Goal: Navigation & Orientation: Find specific page/section

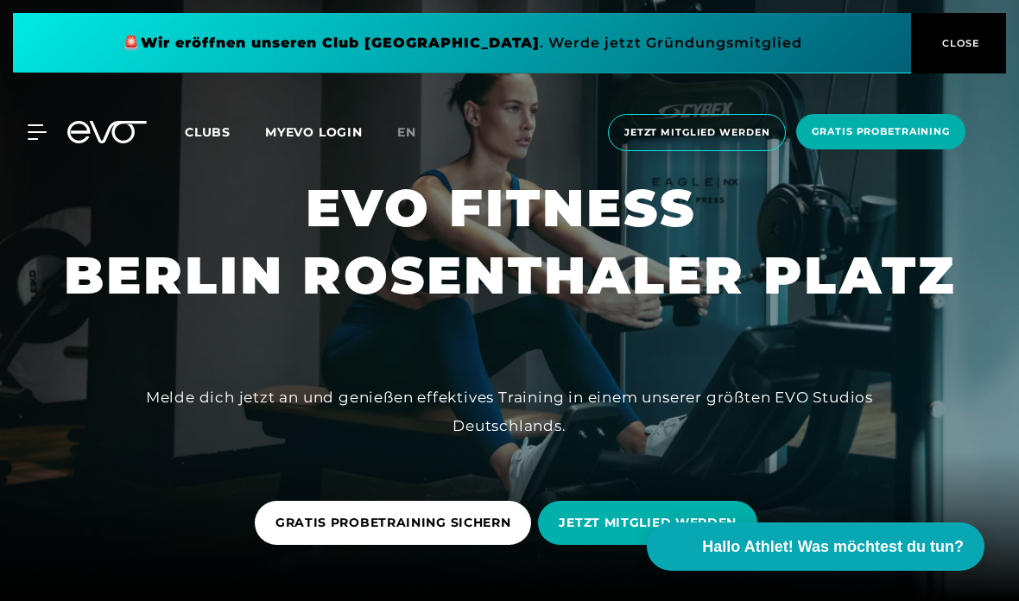
click at [43, 135] on icon at bounding box center [37, 132] width 19 height 16
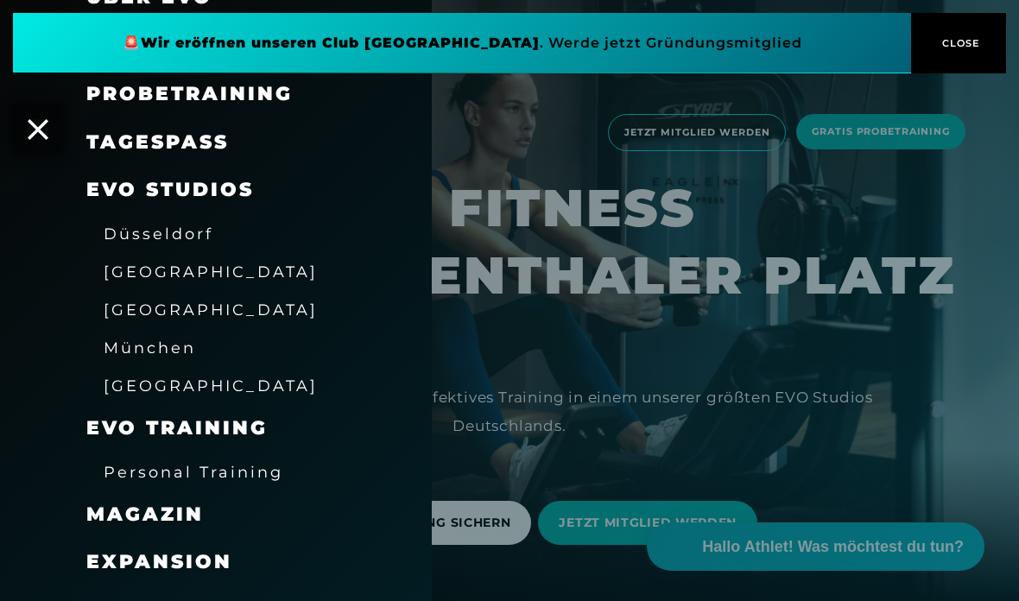
scroll to position [161, 0]
click at [639, 339] on div at bounding box center [509, 300] width 1019 height 601
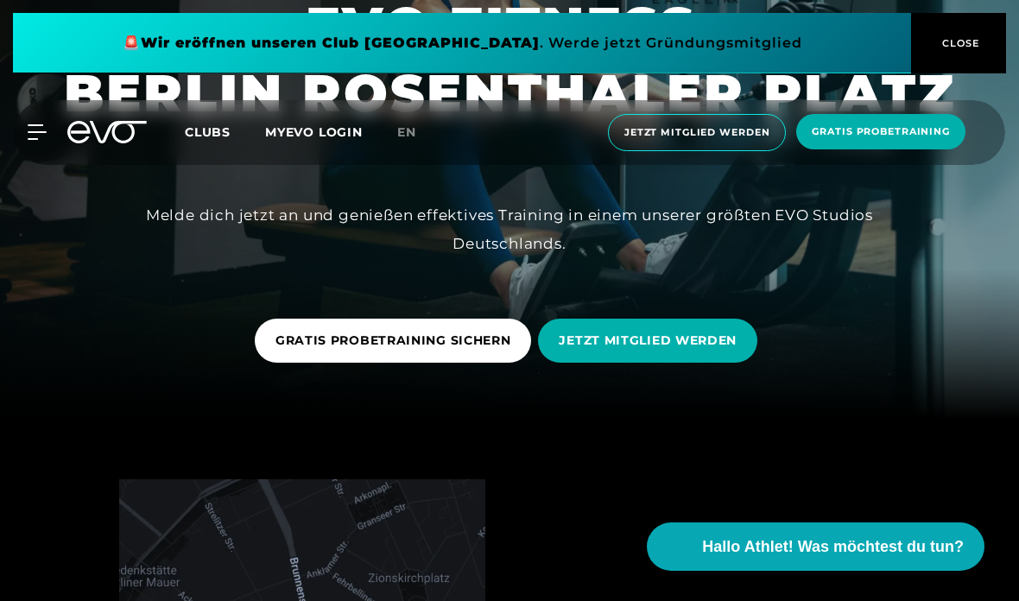
scroll to position [0, 0]
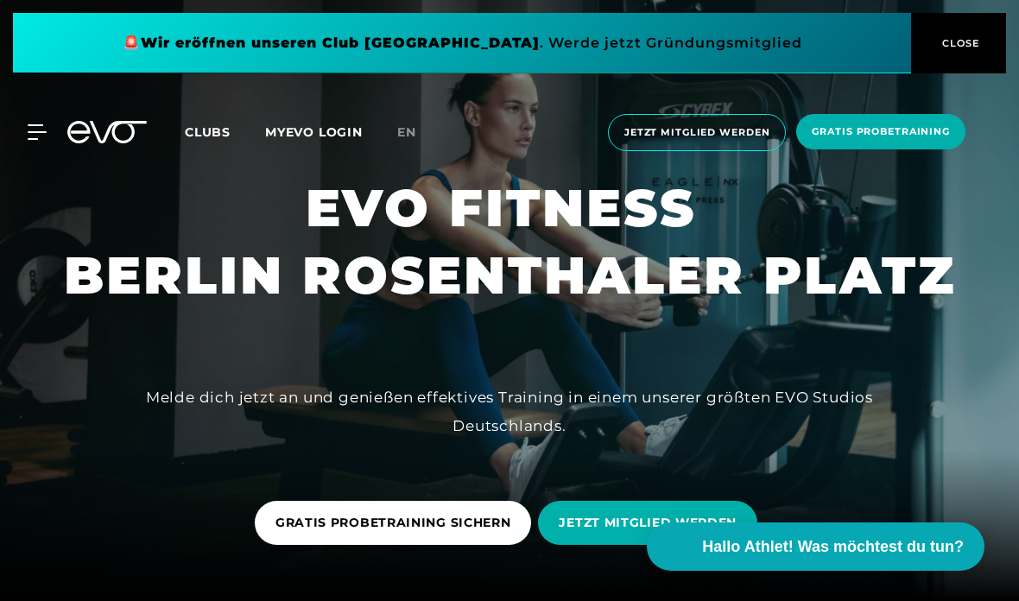
click at [967, 46] on span "CLOSE" at bounding box center [959, 43] width 42 height 16
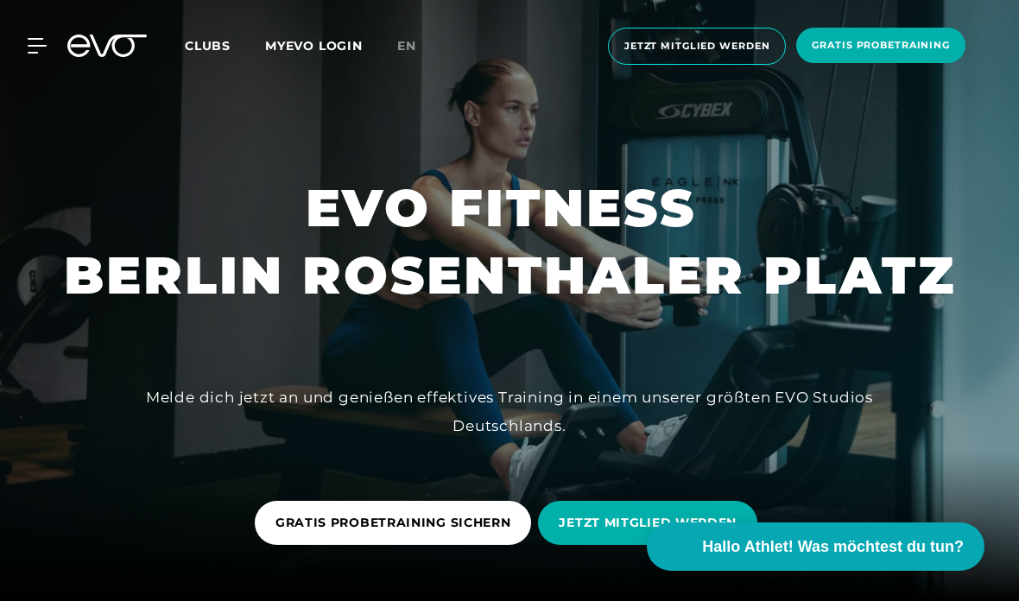
click at [223, 47] on span "Clubs" at bounding box center [208, 46] width 46 height 16
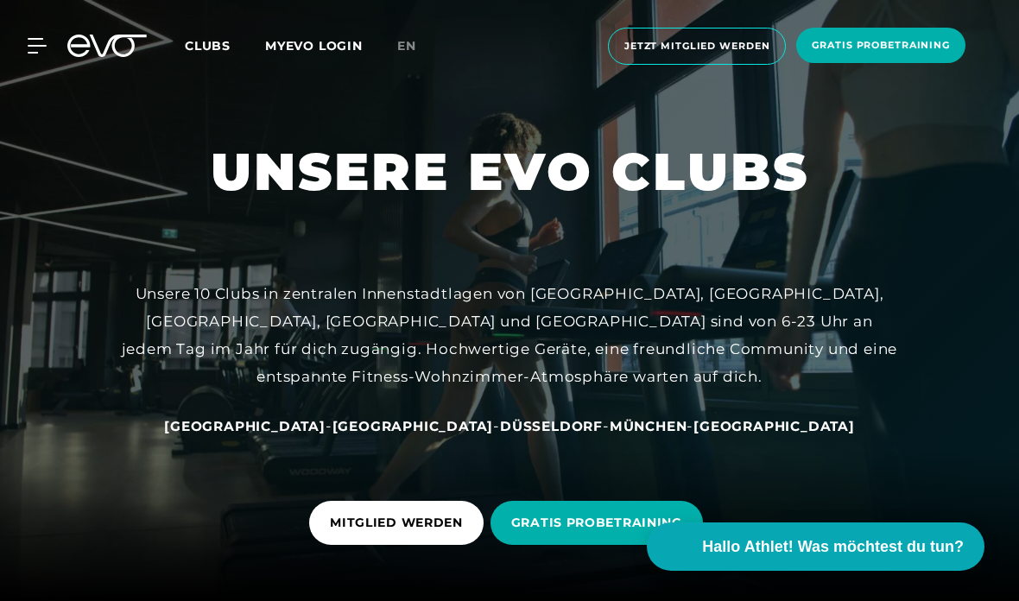
click at [33, 49] on icon at bounding box center [37, 46] width 19 height 16
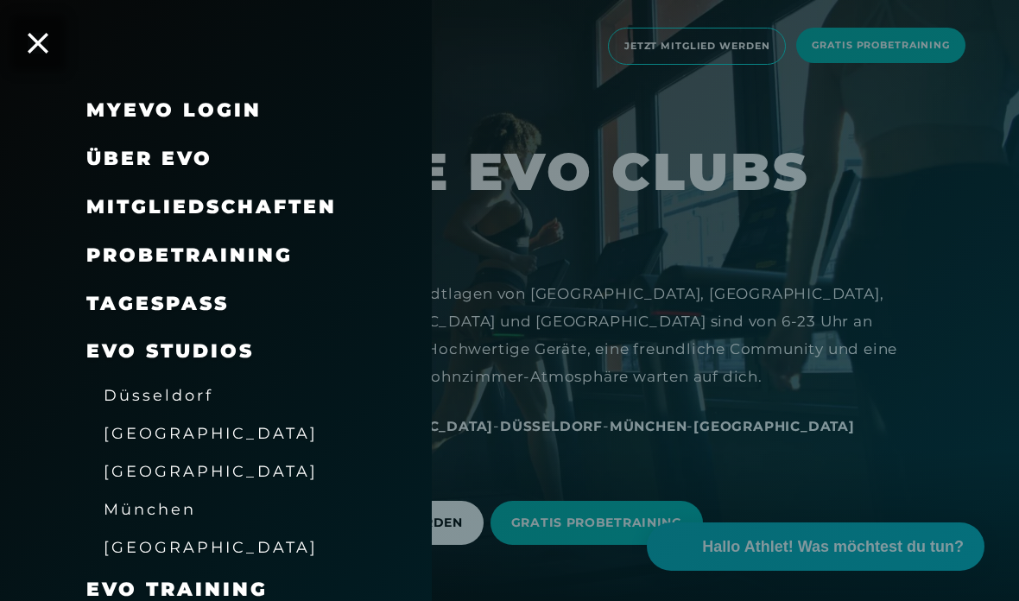
click at [178, 152] on span "Über EVO" at bounding box center [149, 158] width 126 height 23
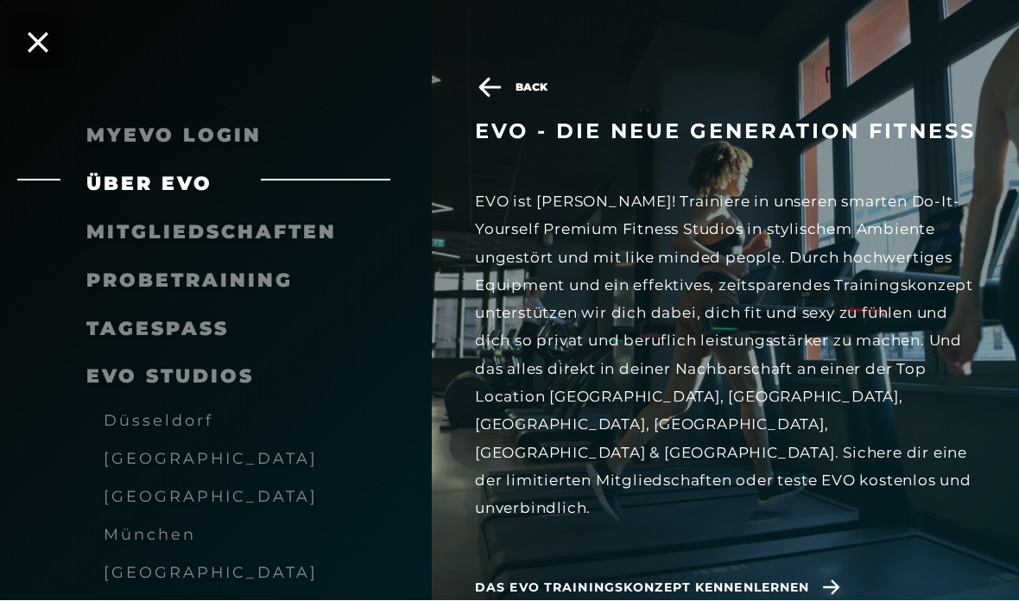
scroll to position [127, 0]
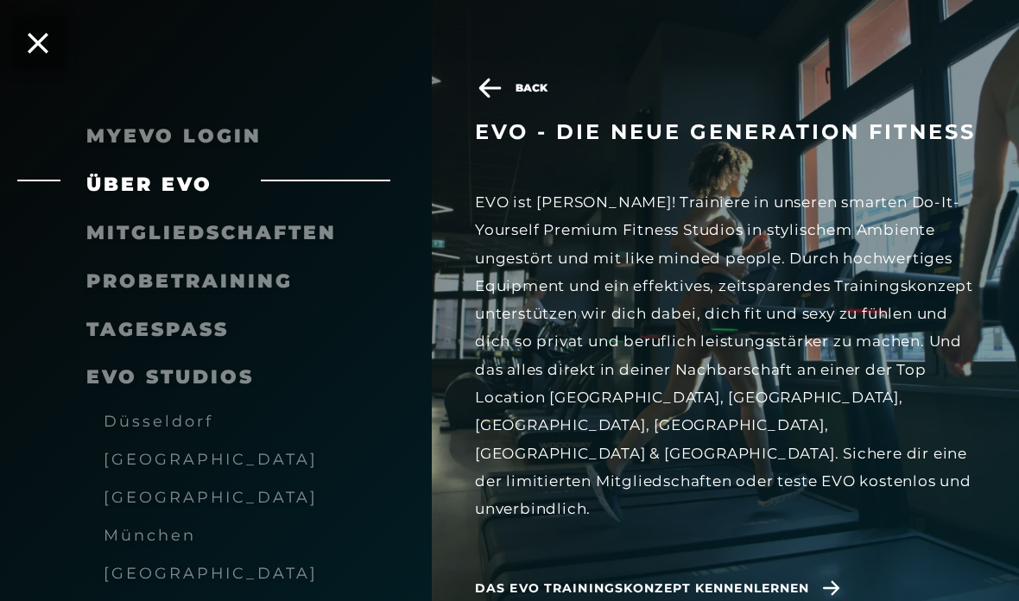
click at [832, 581] on icon at bounding box center [831, 588] width 16 height 15
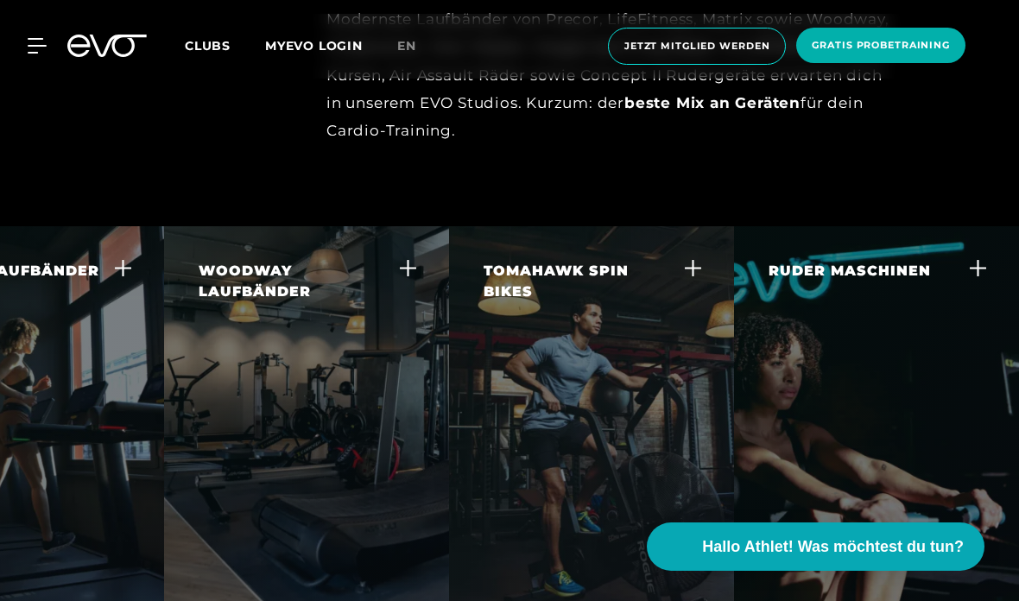
scroll to position [0, 406]
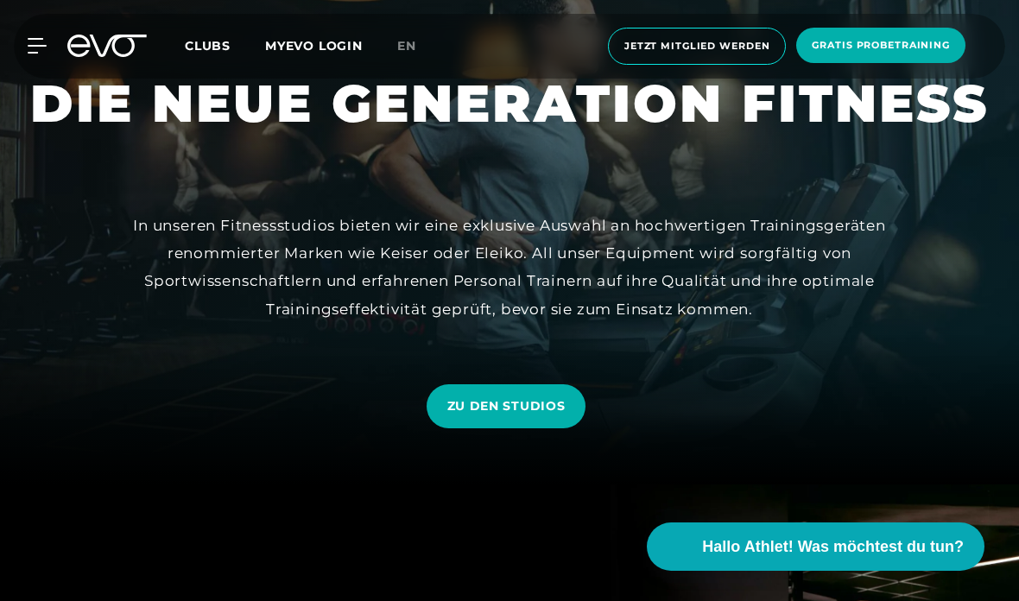
scroll to position [115, 0]
